Goal: Information Seeking & Learning: Learn about a topic

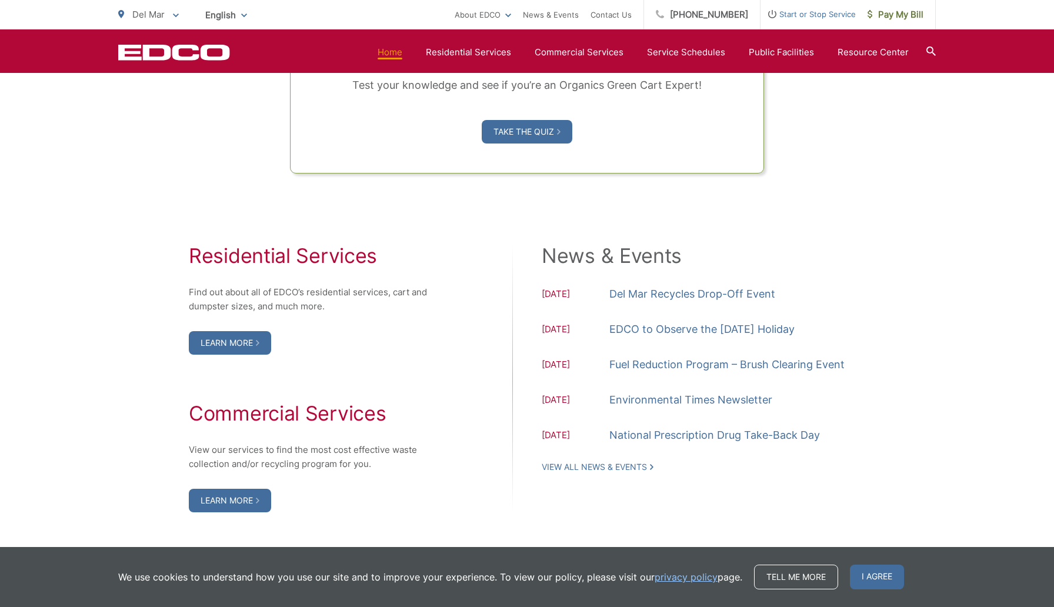
scroll to position [1083, 0]
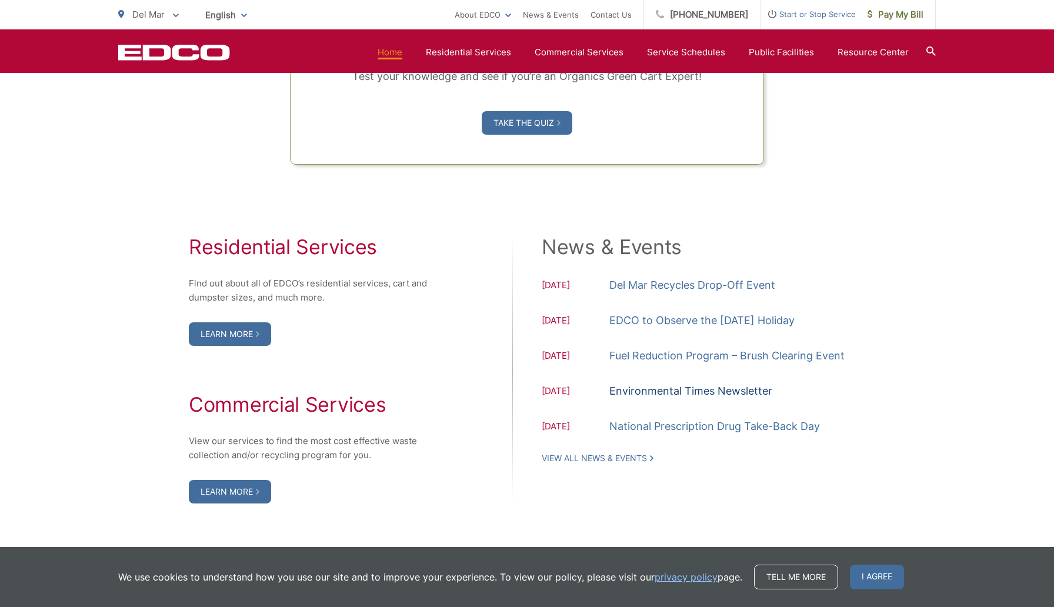
click at [685, 395] on link "Environmental Times Newsletter" at bounding box center [691, 391] width 163 height 18
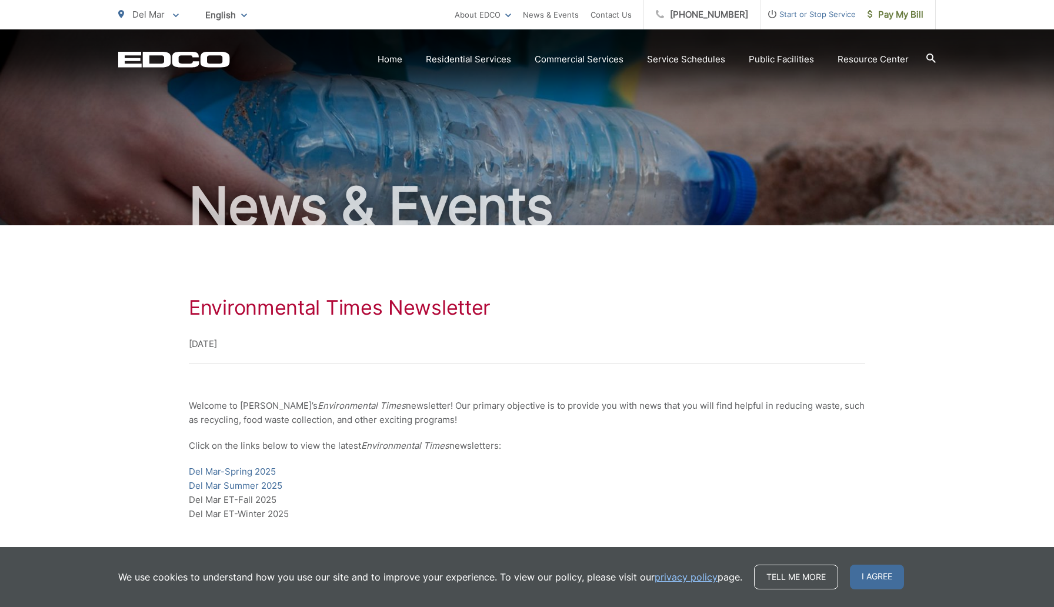
scroll to position [11, 0]
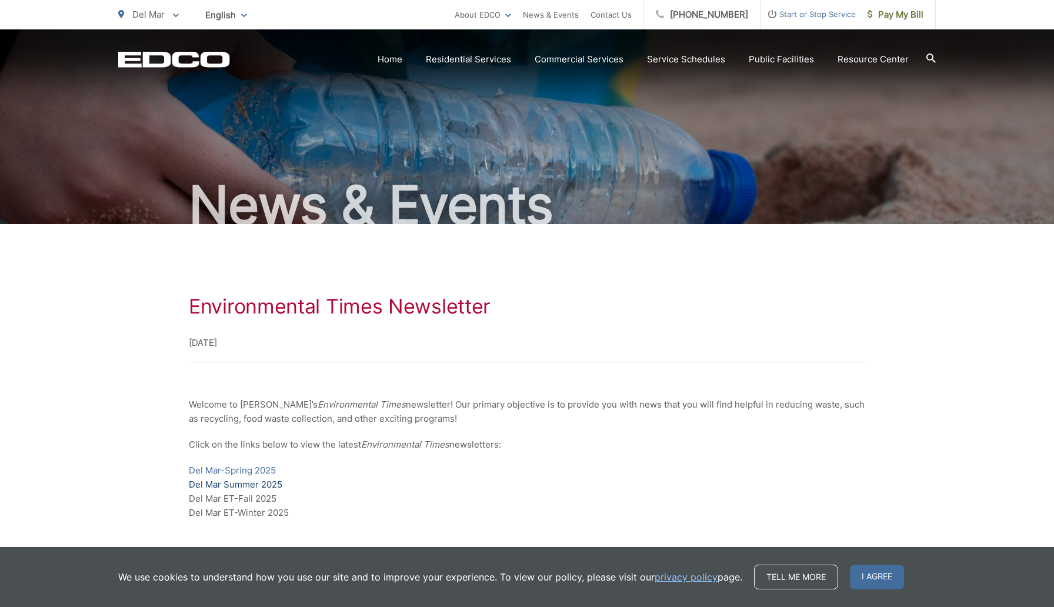
click at [249, 488] on link "Del Mar Summer 2025" at bounding box center [236, 485] width 94 height 14
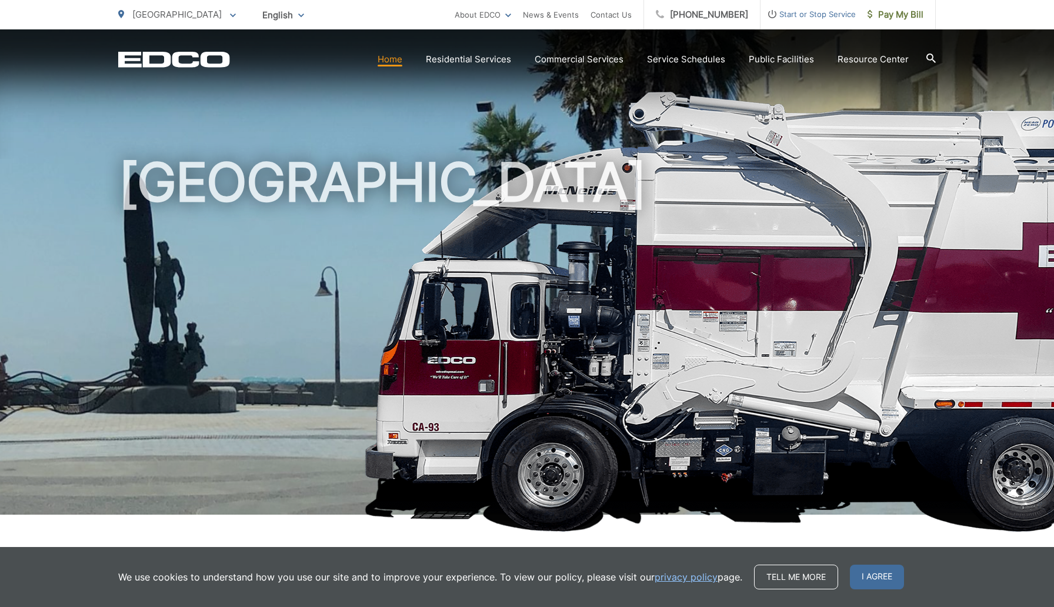
click at [782, 261] on h1 "[GEOGRAPHIC_DATA]" at bounding box center [527, 339] width 818 height 372
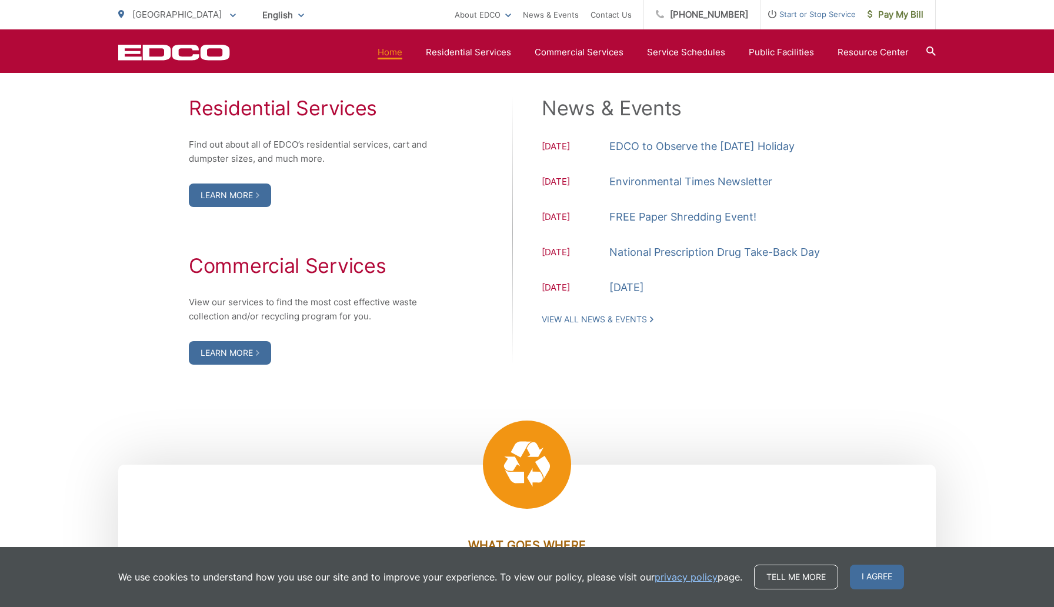
scroll to position [1222, 0]
click at [664, 184] on link "Environmental Times Newsletter" at bounding box center [691, 181] width 163 height 18
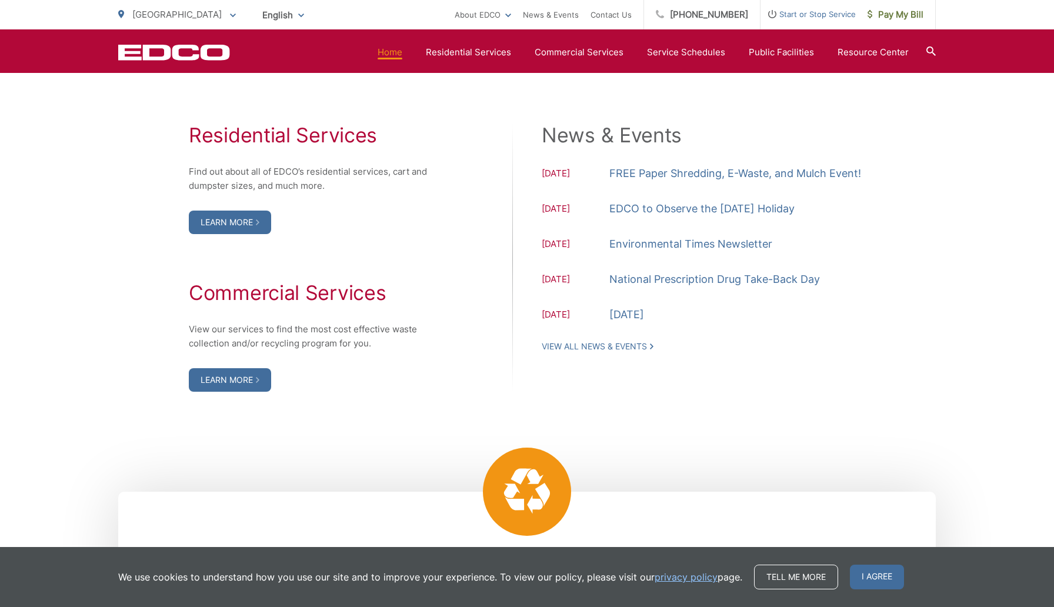
scroll to position [1196, 0]
click at [693, 243] on link "Environmental Times Newsletter" at bounding box center [691, 243] width 163 height 18
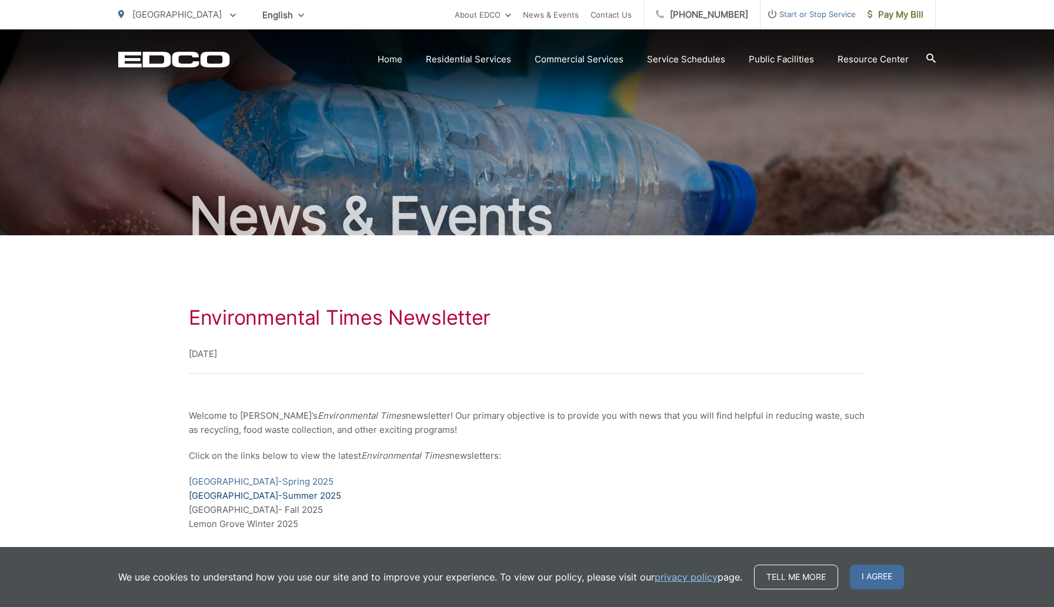
click at [251, 498] on link "Lemon Grove-Summer 2025" at bounding box center [265, 496] width 152 height 14
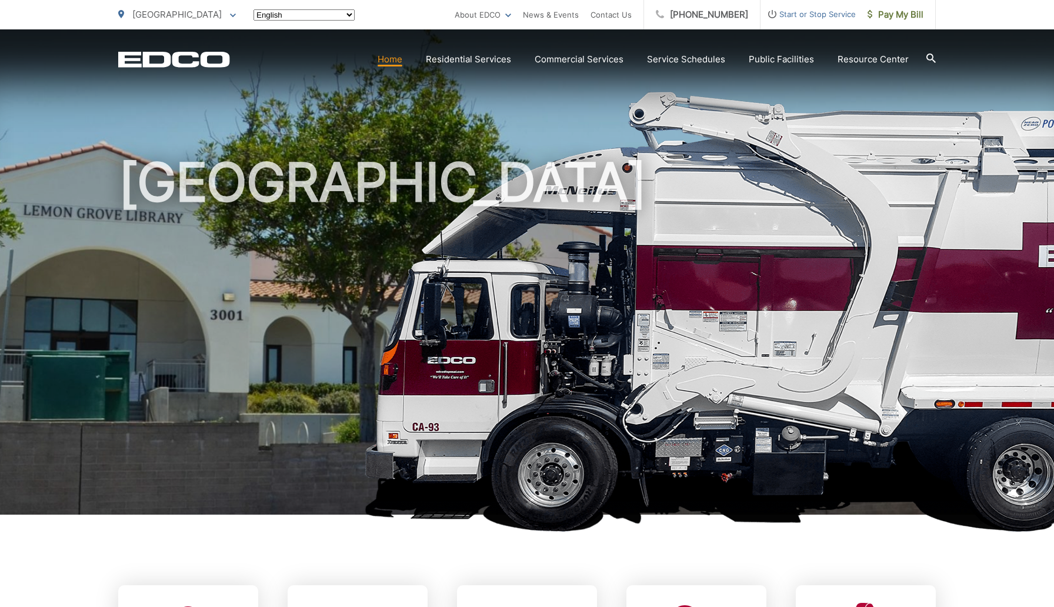
scroll to position [1189, 0]
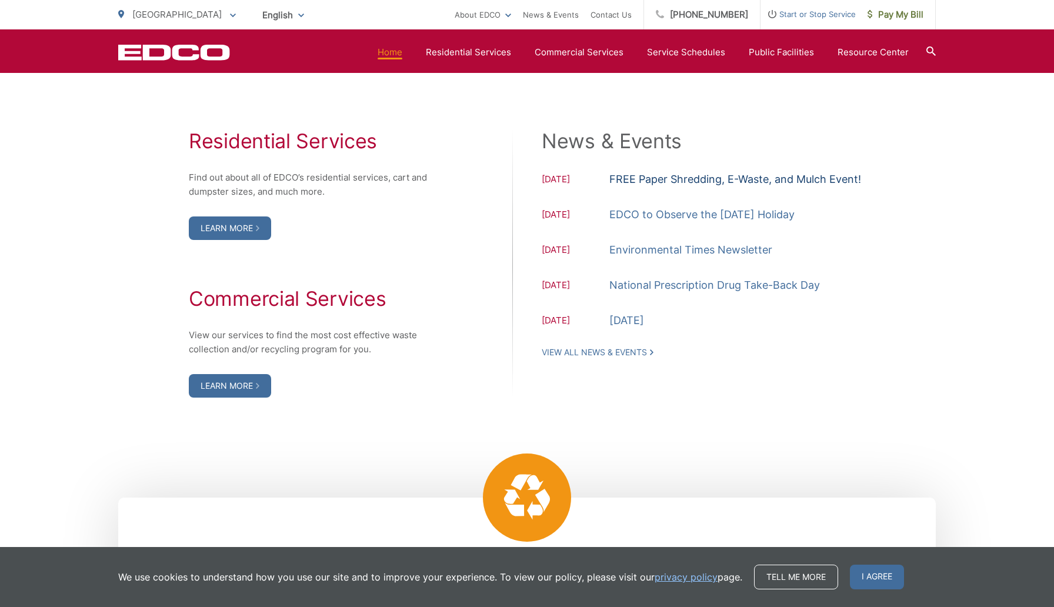
click at [751, 182] on link "FREE Paper Shredding, E-Waste, and Mulch Event!" at bounding box center [736, 180] width 252 height 18
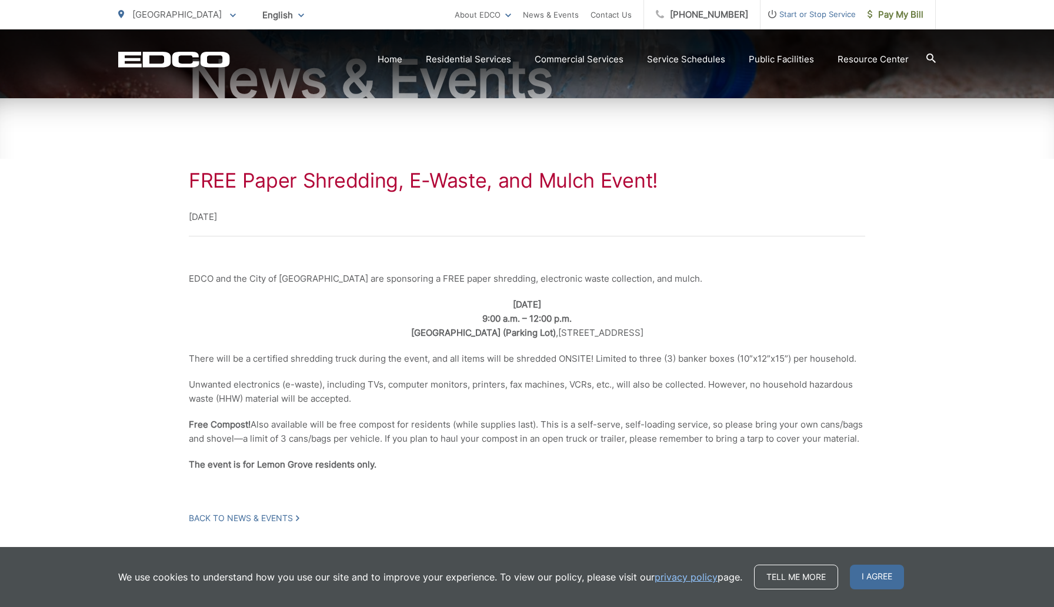
scroll to position [138, 0]
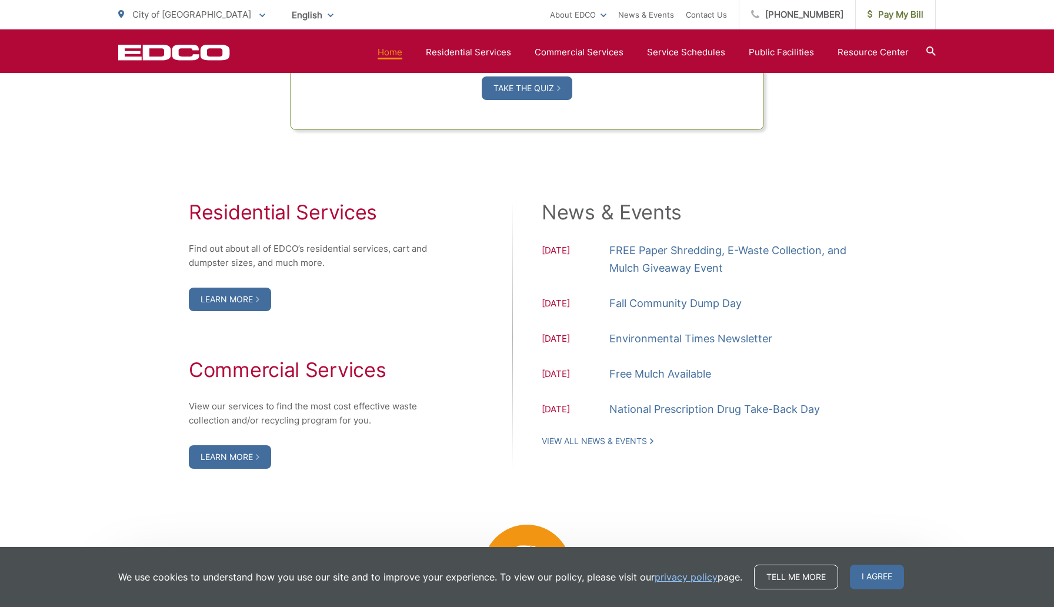
scroll to position [1130, 0]
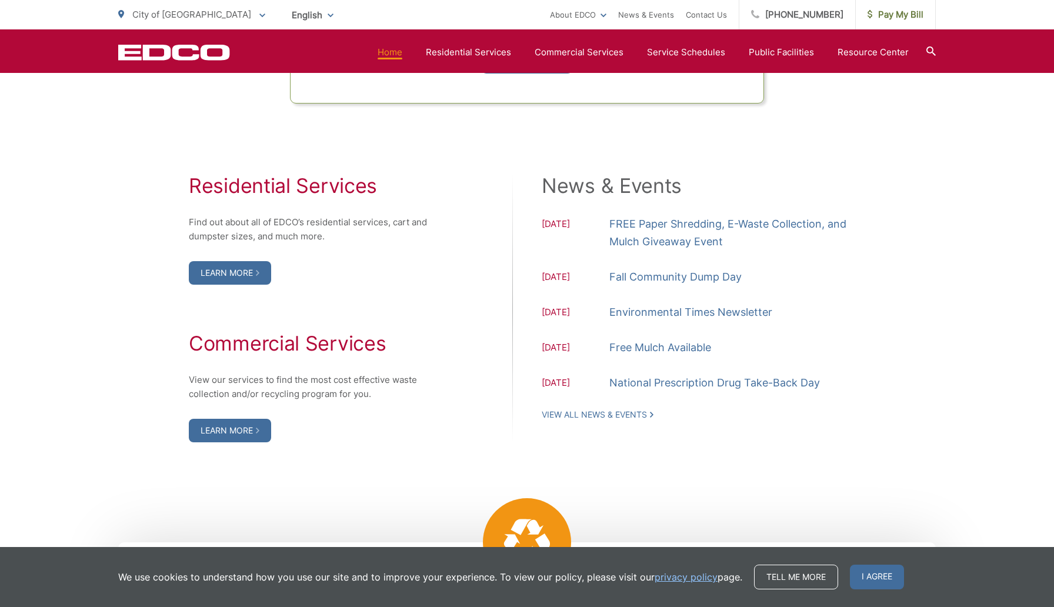
click at [660, 312] on link "Environmental Times Newsletter" at bounding box center [691, 313] width 163 height 18
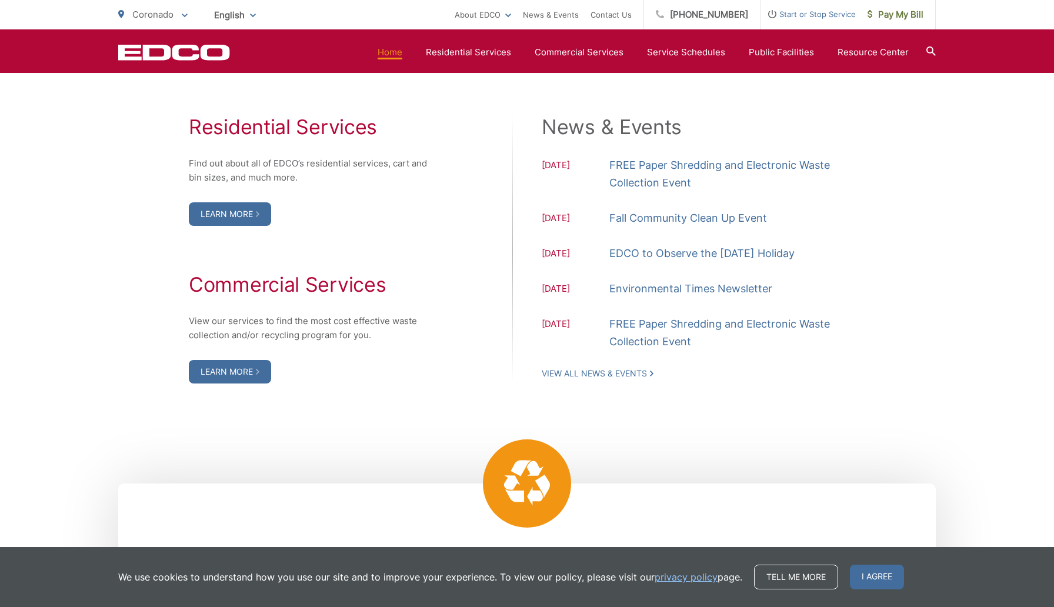
scroll to position [1208, 0]
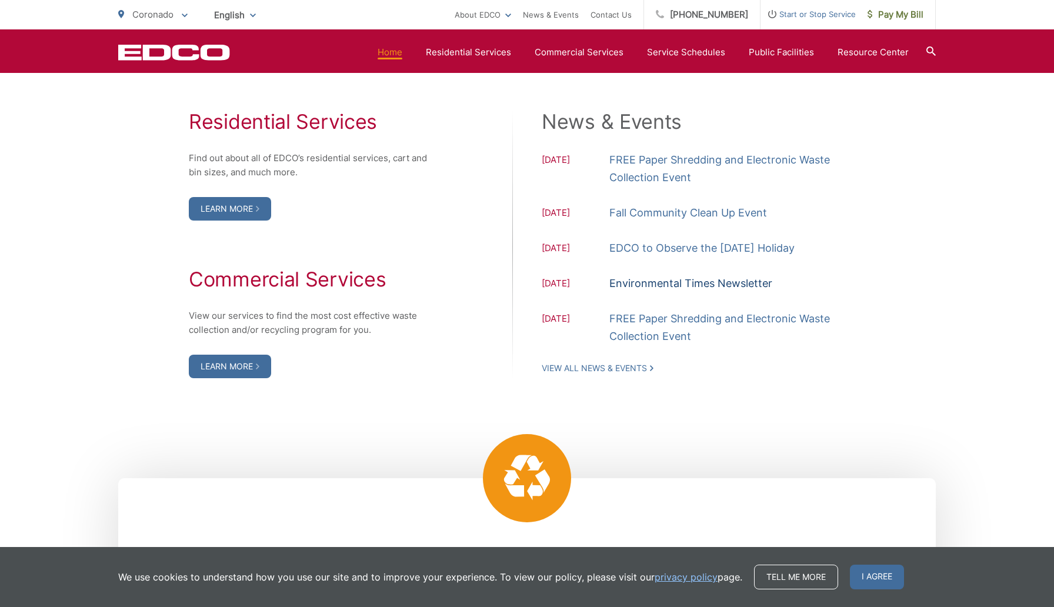
click at [676, 286] on link "Environmental Times Newsletter" at bounding box center [691, 284] width 163 height 18
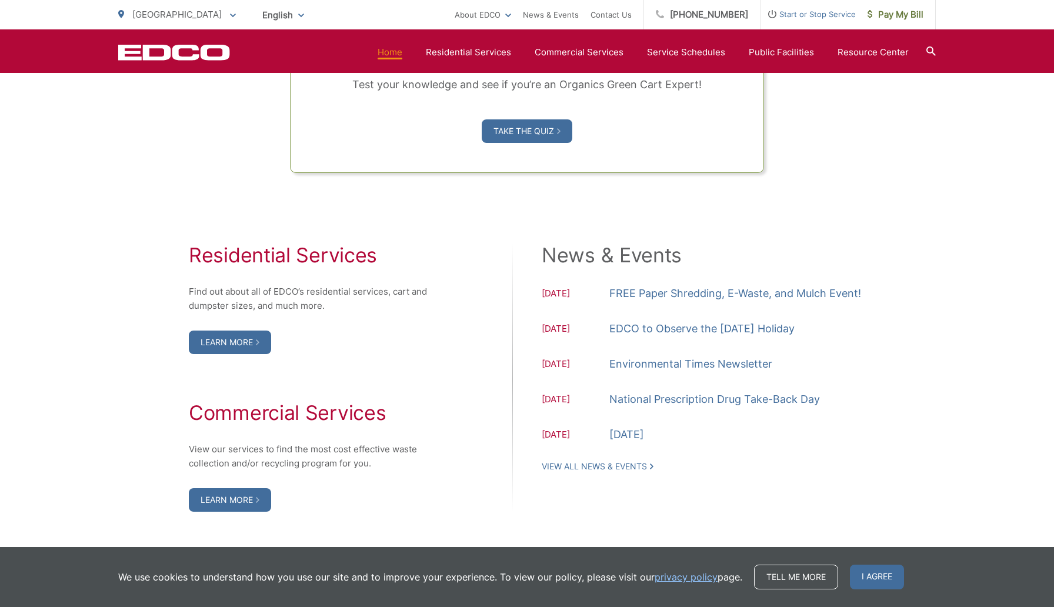
scroll to position [1077, 0]
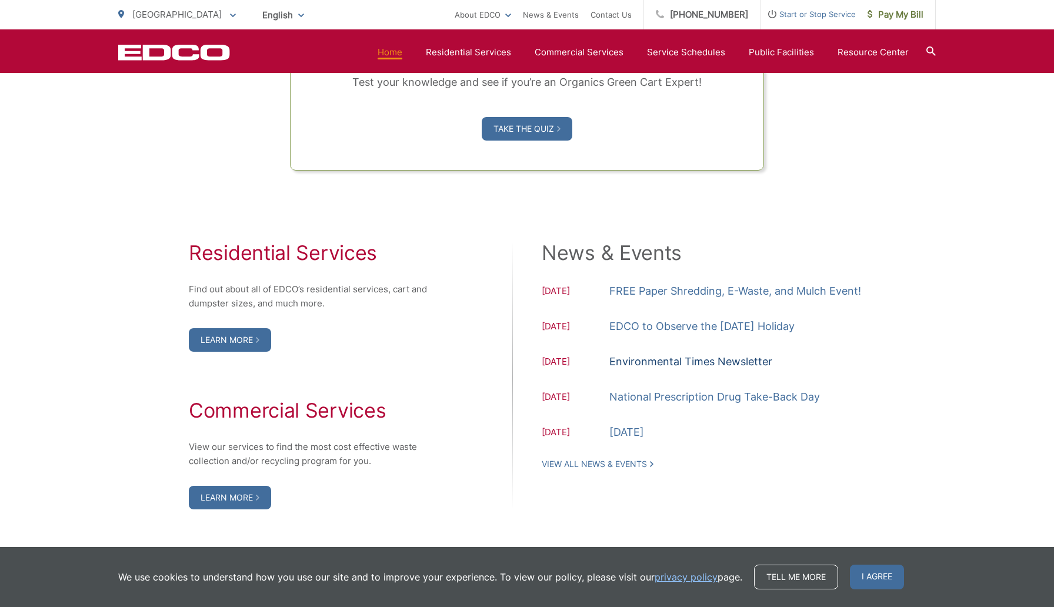
click at [685, 362] on link "Environmental Times Newsletter" at bounding box center [691, 362] width 163 height 18
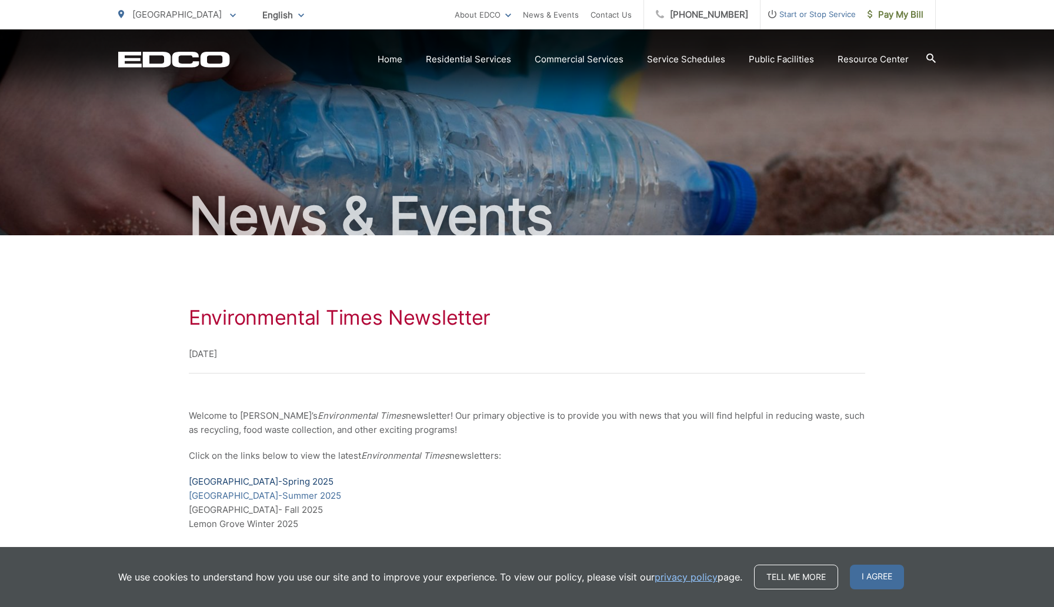
click at [284, 480] on link "Lemon Grove-Spring 2025" at bounding box center [261, 482] width 145 height 14
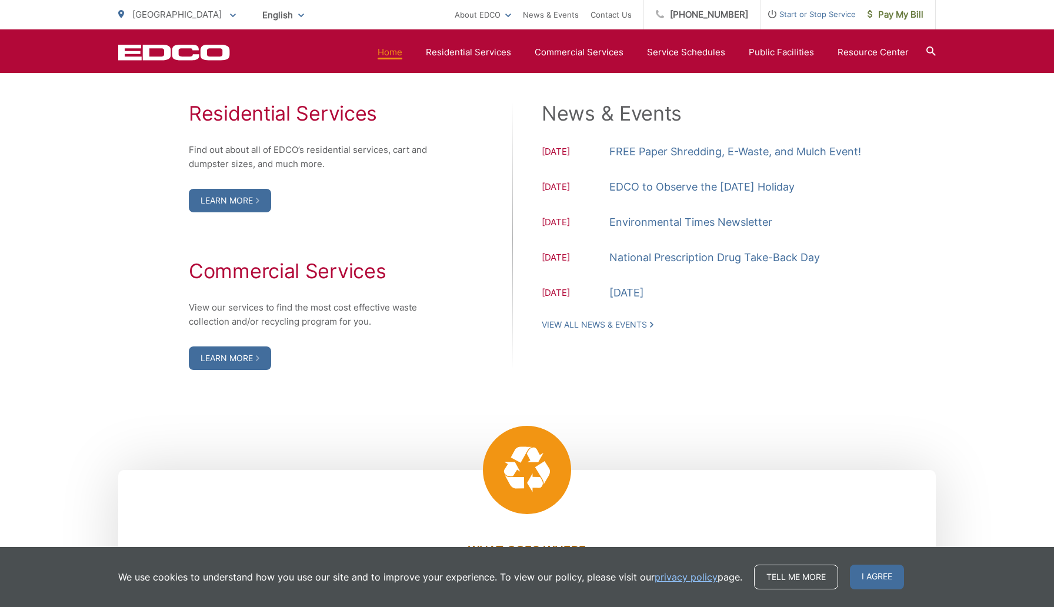
scroll to position [1222, 0]
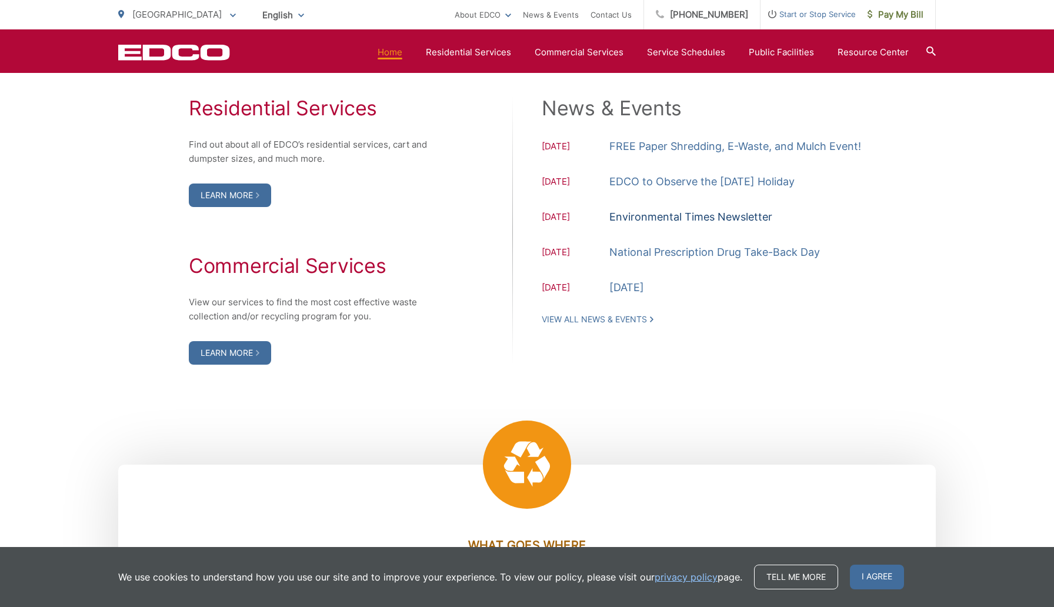
click at [695, 219] on link "Environmental Times Newsletter" at bounding box center [691, 217] width 163 height 18
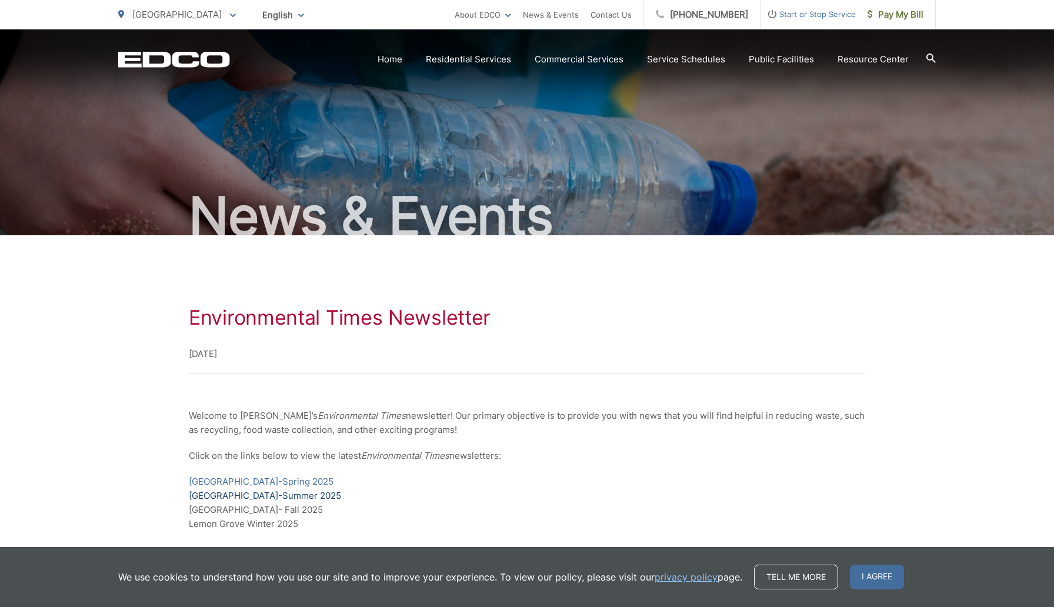
click at [291, 496] on link "[GEOGRAPHIC_DATA]-Summer 2025" at bounding box center [265, 496] width 152 height 14
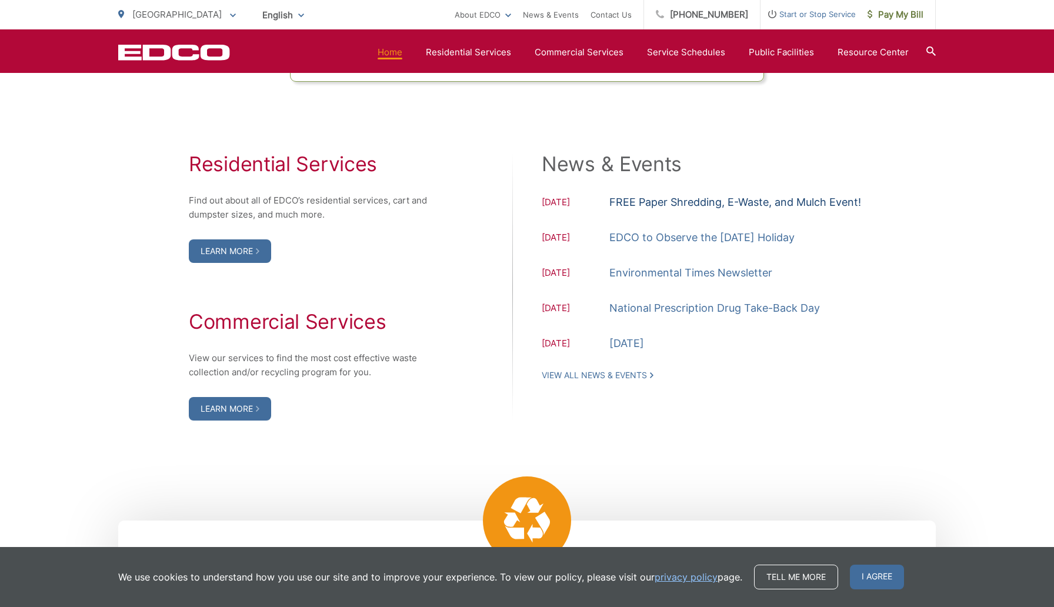
scroll to position [1164, 0]
click at [688, 199] on link "FREE Paper Shredding, E-Waste, and Mulch Event!" at bounding box center [736, 204] width 252 height 18
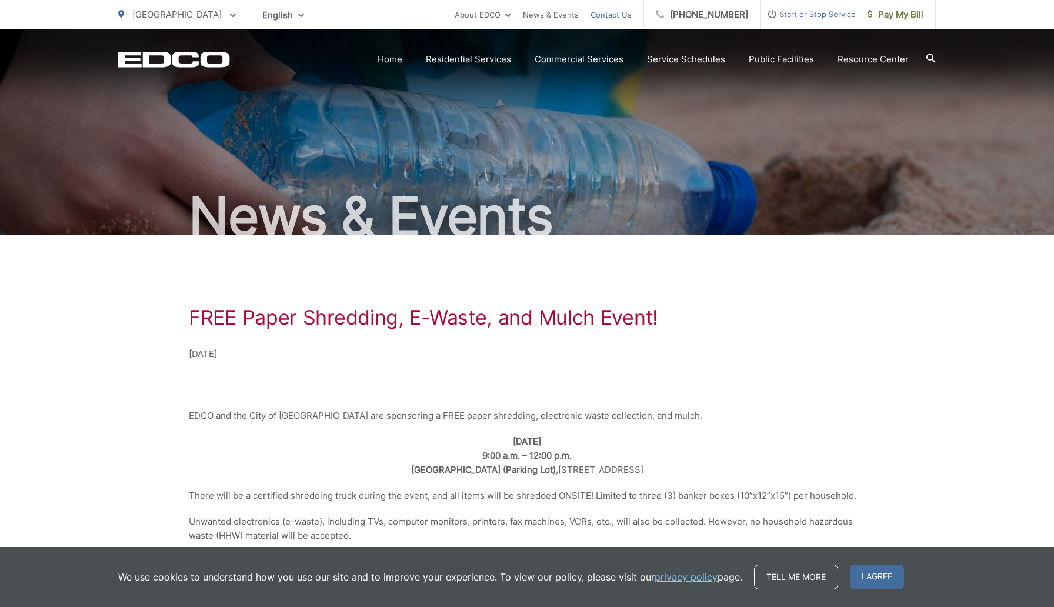
click at [631, 15] on link "Contact Us" at bounding box center [611, 15] width 41 height 14
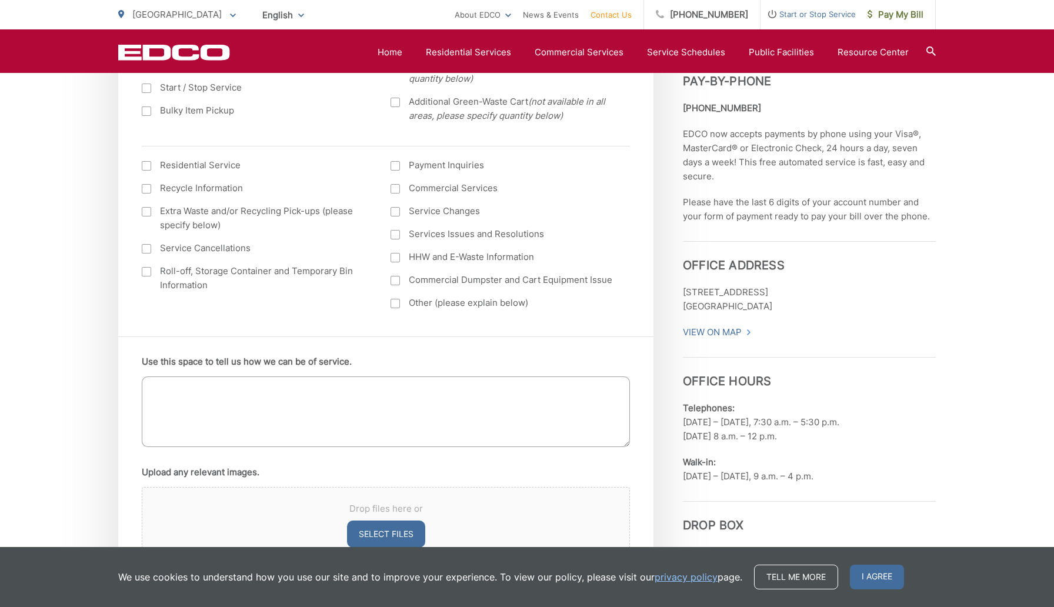
scroll to position [501, 0]
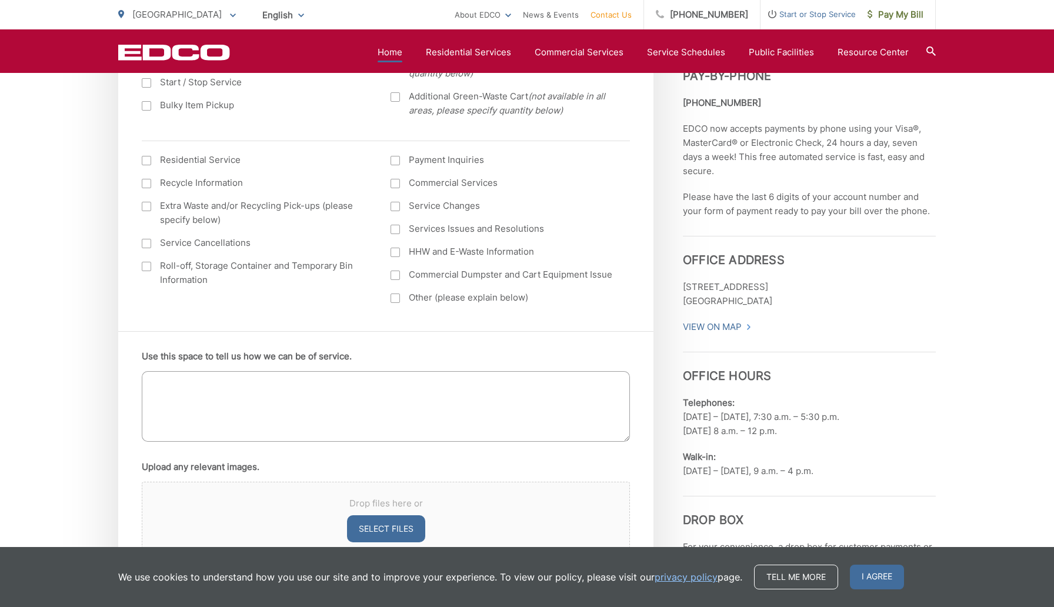
click at [397, 52] on link "Home" at bounding box center [390, 52] width 25 height 14
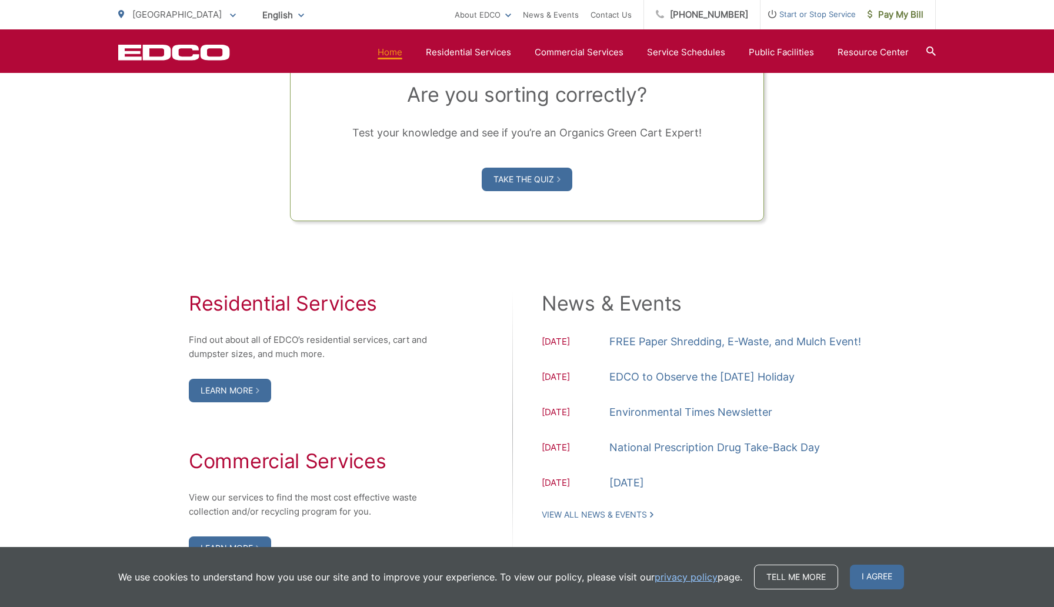
scroll to position [1059, 0]
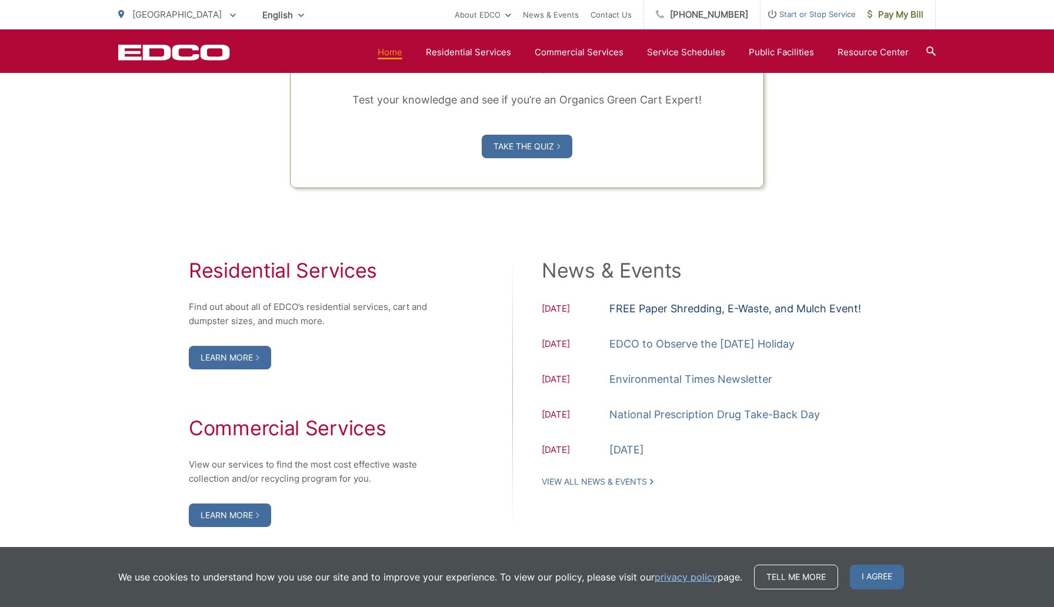
click at [711, 309] on link "FREE Paper Shredding, E-Waste, and Mulch Event!" at bounding box center [736, 309] width 252 height 18
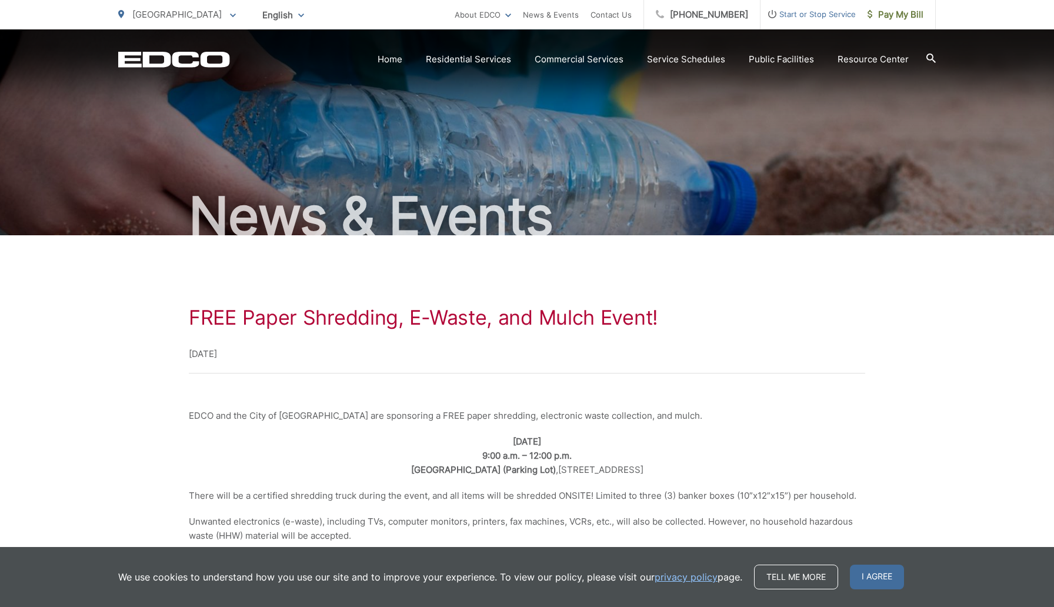
scroll to position [19, 0]
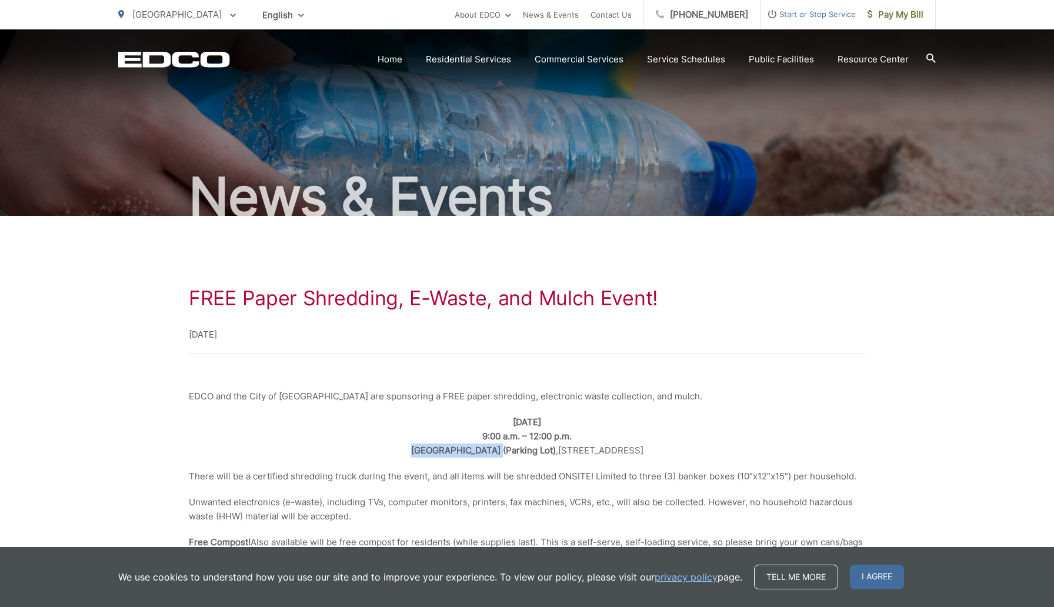
drag, startPoint x: 507, startPoint y: 452, endPoint x: 420, endPoint y: 451, distance: 87.1
click at [408, 450] on p "[DATE] 9:00 a.m. – 12:00 p.m. [GEOGRAPHIC_DATA] ([GEOGRAPHIC_DATA]) , [STREET_A…" at bounding box center [527, 436] width 677 height 42
click at [653, 336] on p "[DATE]" at bounding box center [527, 335] width 677 height 14
